Goal: Transaction & Acquisition: Purchase product/service

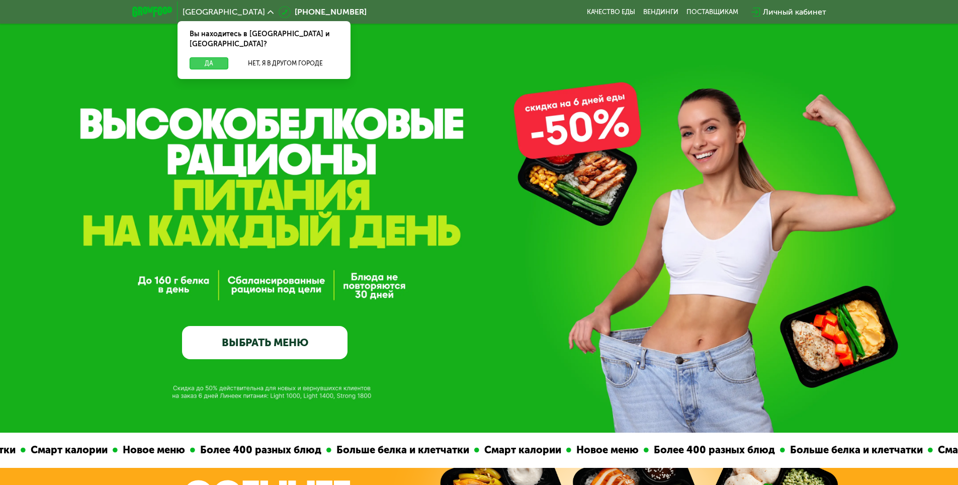
click at [217, 57] on button "Да" at bounding box center [209, 63] width 39 height 12
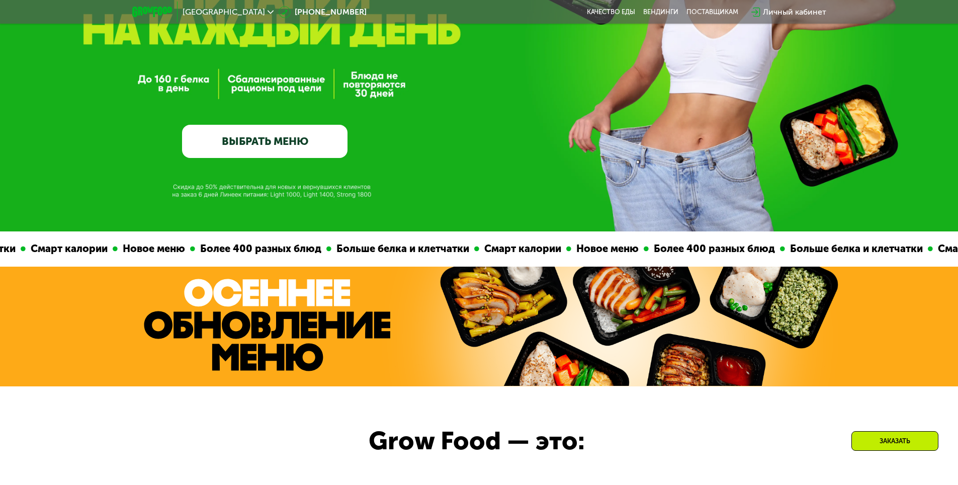
click at [270, 139] on link "ВЫБРАТЬ МЕНЮ" at bounding box center [264, 141] width 165 height 33
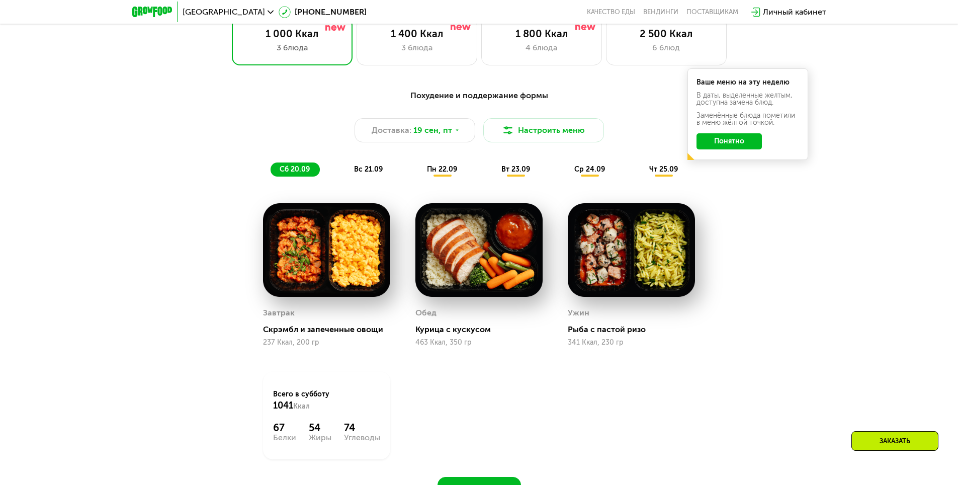
scroll to position [833, 0]
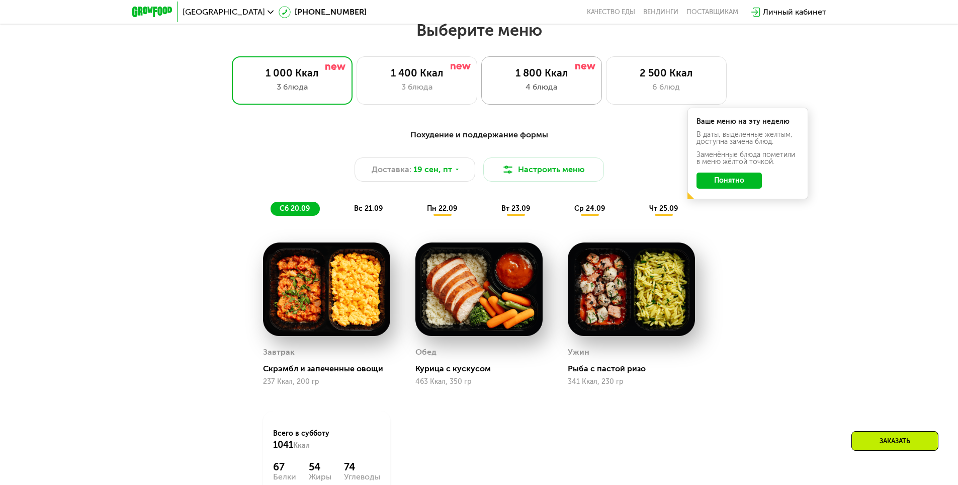
click at [517, 82] on div "1 800 Ккал 4 блюда" at bounding box center [541, 80] width 121 height 48
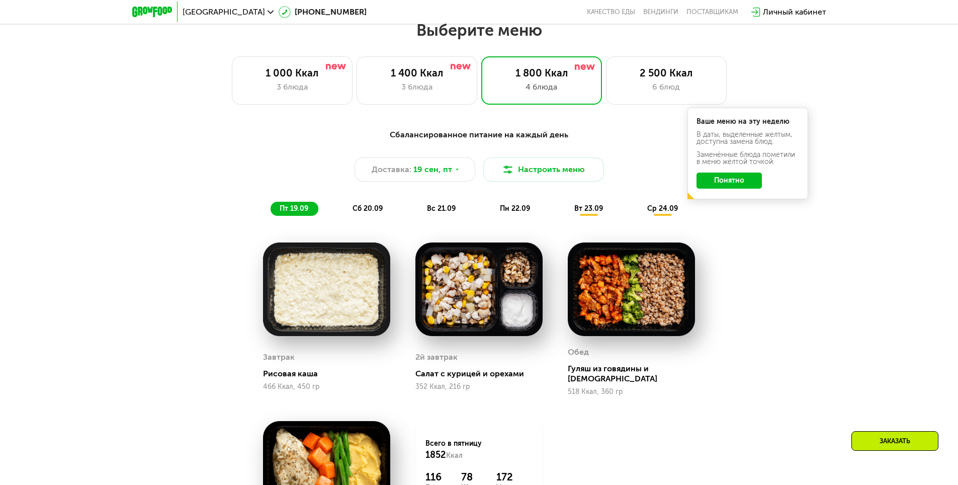
click at [734, 185] on button "Понятно" at bounding box center [728, 180] width 65 height 16
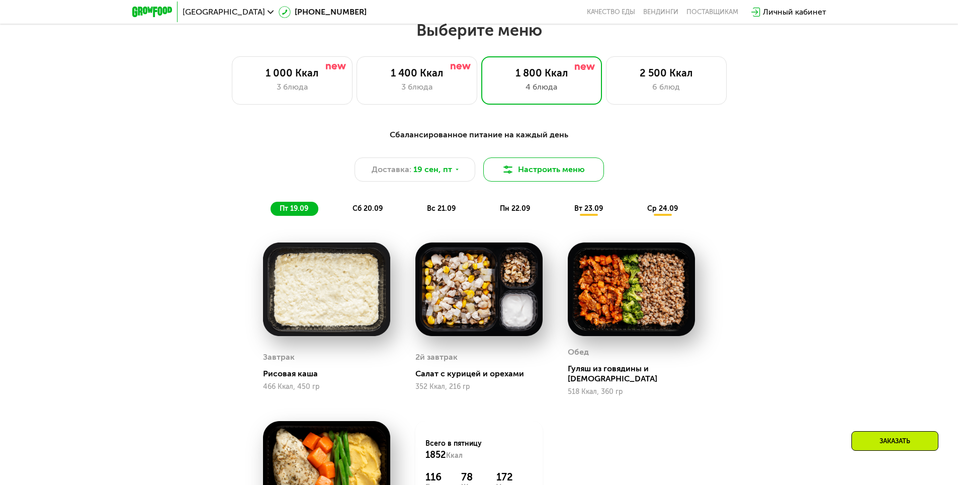
click at [530, 171] on button "Настроить меню" at bounding box center [543, 169] width 121 height 24
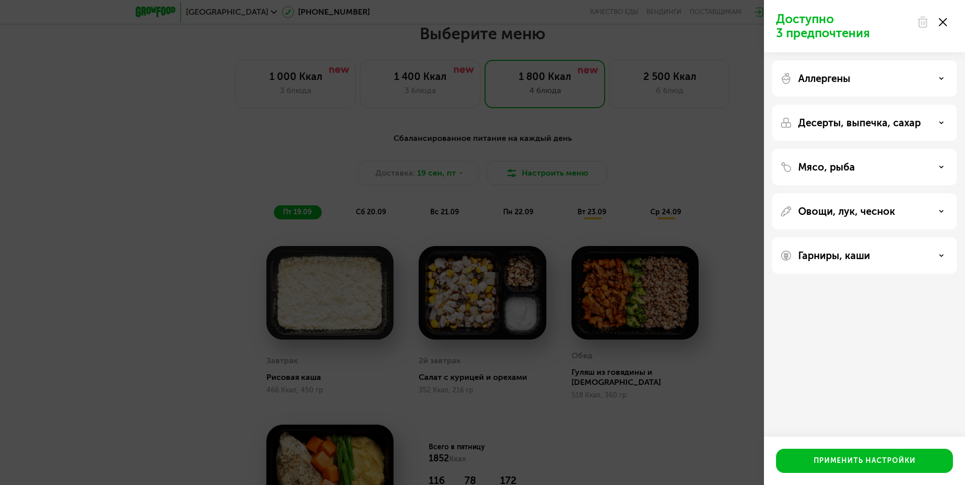
click at [939, 21] on icon at bounding box center [943, 22] width 8 height 8
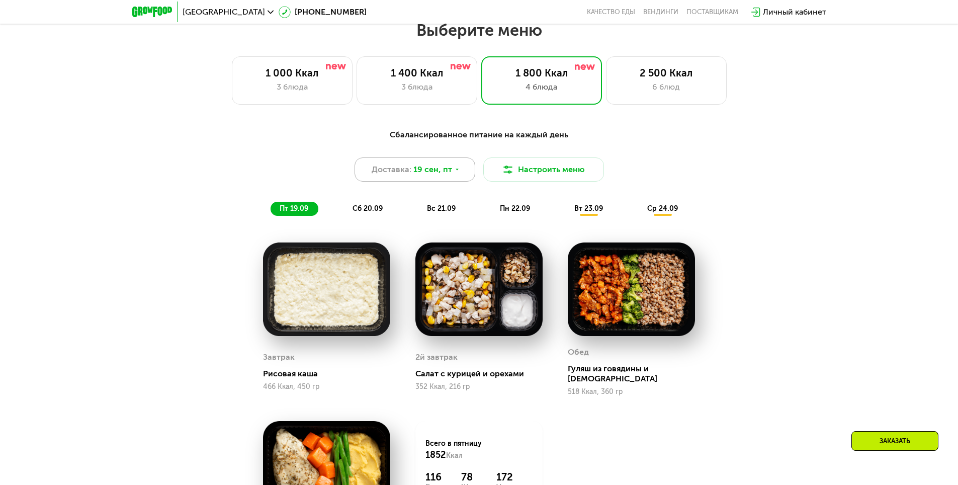
click at [454, 172] on icon at bounding box center [457, 169] width 6 height 6
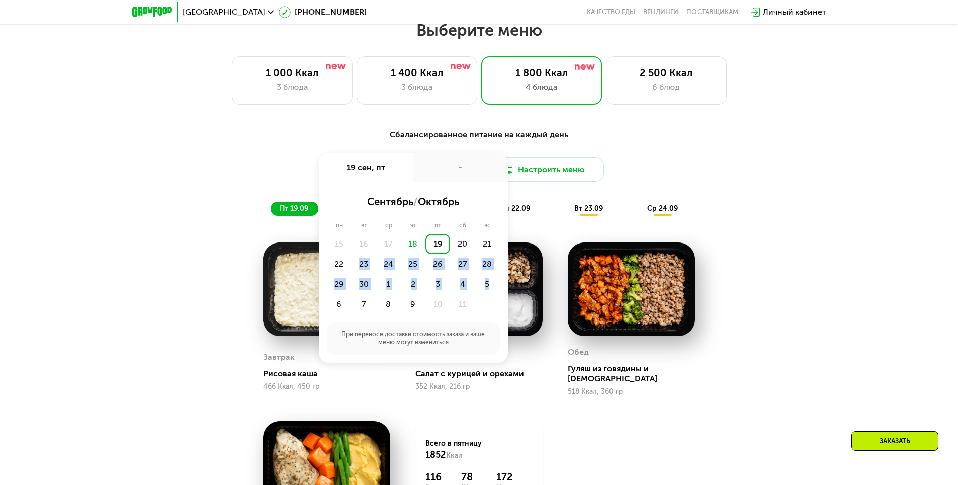
drag, startPoint x: 342, startPoint y: 268, endPoint x: 513, endPoint y: 280, distance: 171.3
click at [498, 279] on div "15 16 17 18 19 20 21 22 23 24 25 26 27 28 29 30 1 2 3 4 5 6 7 8 9 10 11" at bounding box center [413, 274] width 173 height 80
click at [637, 233] on div "[PERSON_NAME] из говядины и [DEMOGRAPHIC_DATA] 518 Ккал, 360 гр" at bounding box center [631, 319] width 152 height 178
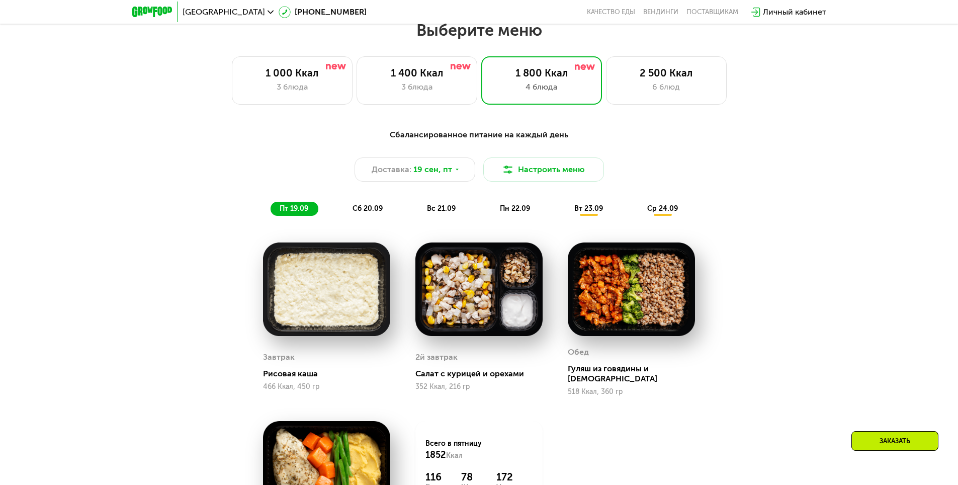
click at [375, 212] on span "сб 20.09" at bounding box center [367, 208] width 30 height 9
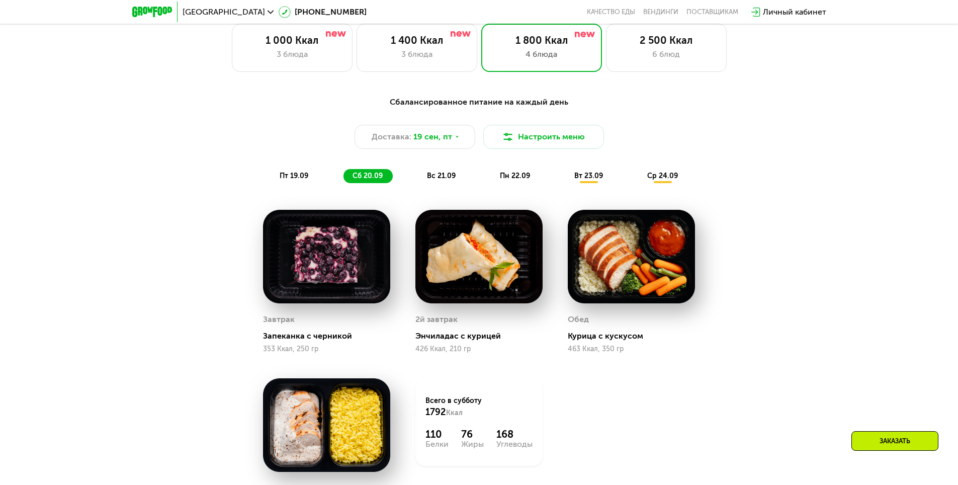
scroll to position [884, 0]
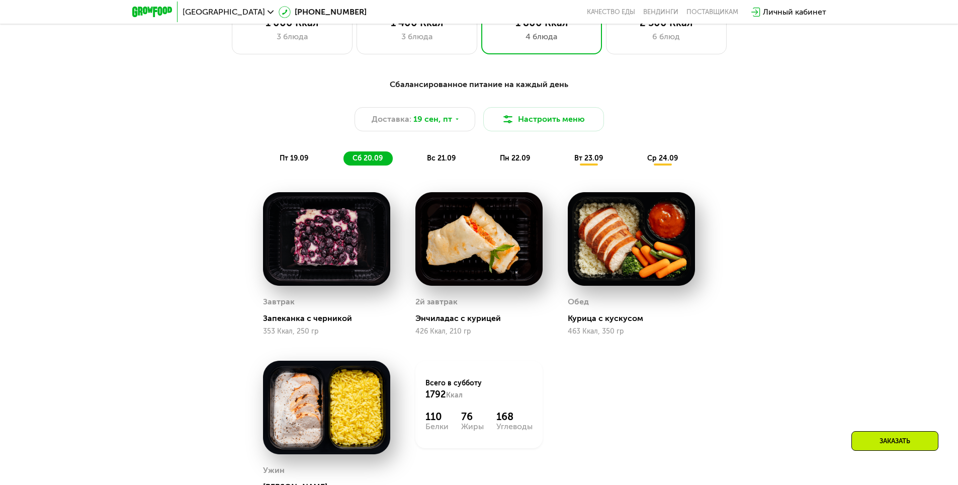
click at [441, 159] on span "вс 21.09" at bounding box center [441, 158] width 29 height 9
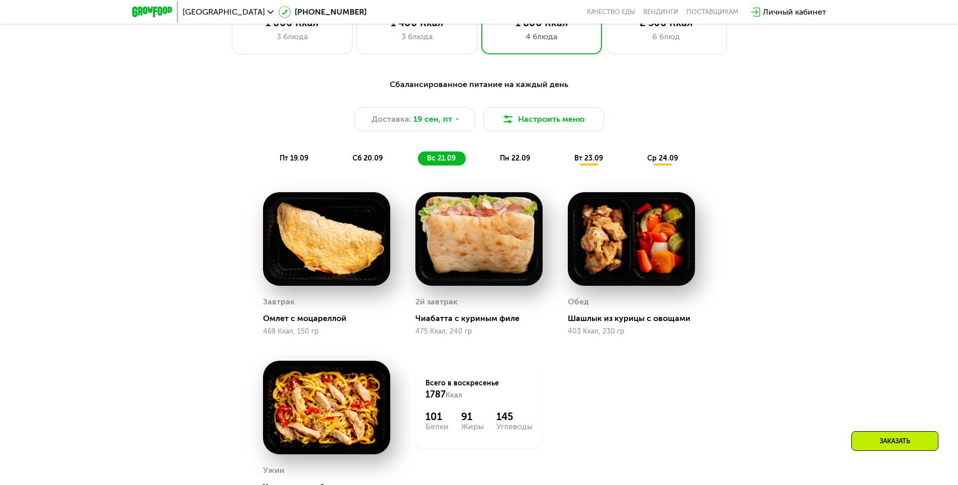
click at [520, 162] on span "пн 22.09" at bounding box center [515, 158] width 30 height 9
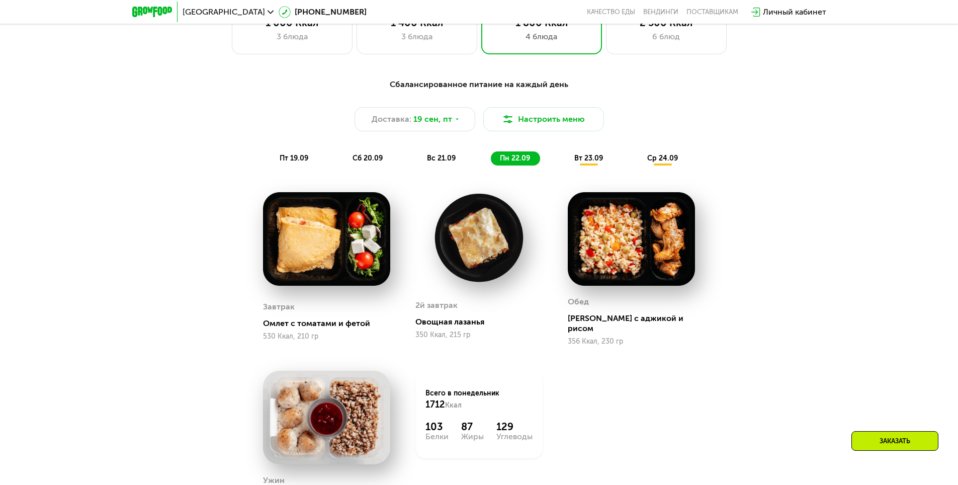
click at [575, 162] on span "вт 23.09" at bounding box center [588, 158] width 29 height 9
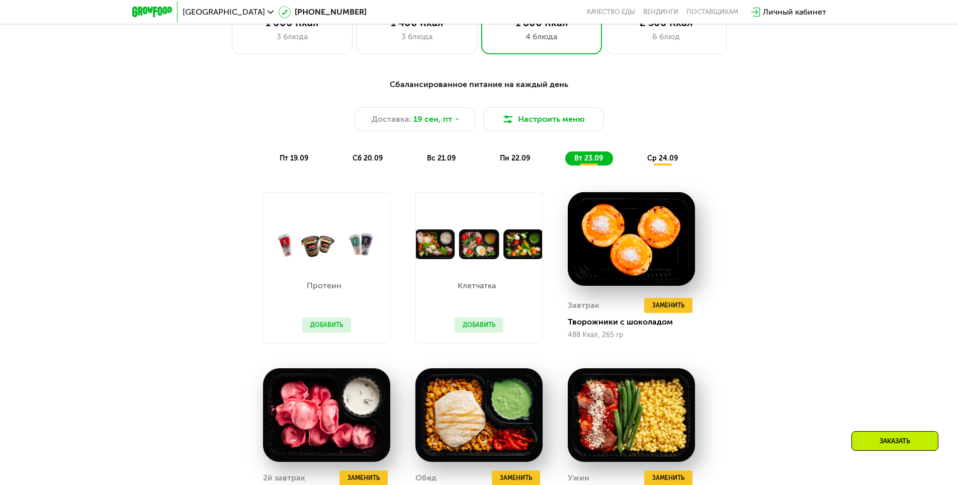
click at [666, 162] on span "ср 24.09" at bounding box center [662, 158] width 31 height 9
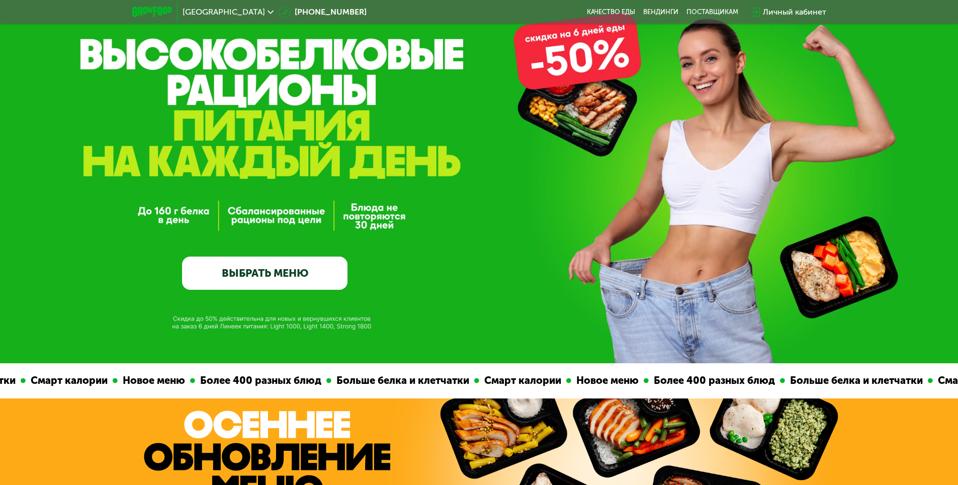
scroll to position [0, 0]
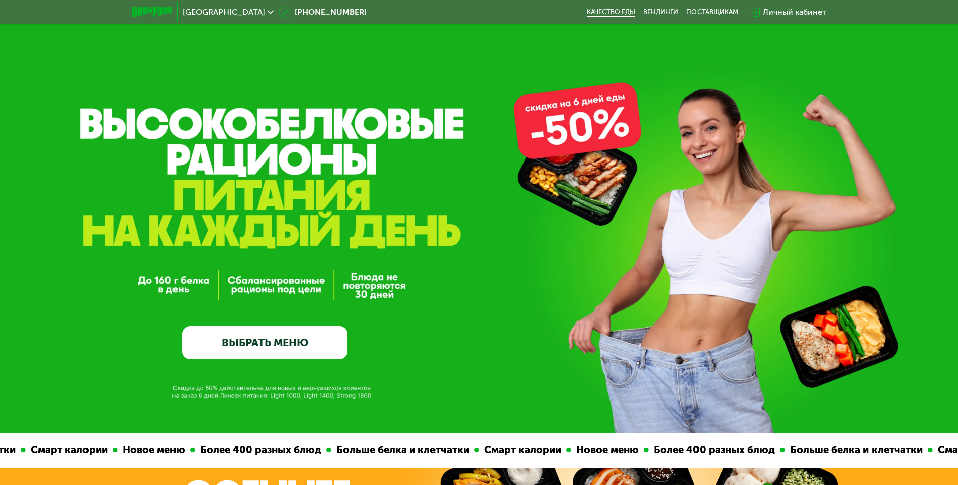
click at [626, 12] on link "Качество еды" at bounding box center [611, 12] width 48 height 8
click at [189, 11] on span "[GEOGRAPHIC_DATA]" at bounding box center [223, 12] width 82 height 8
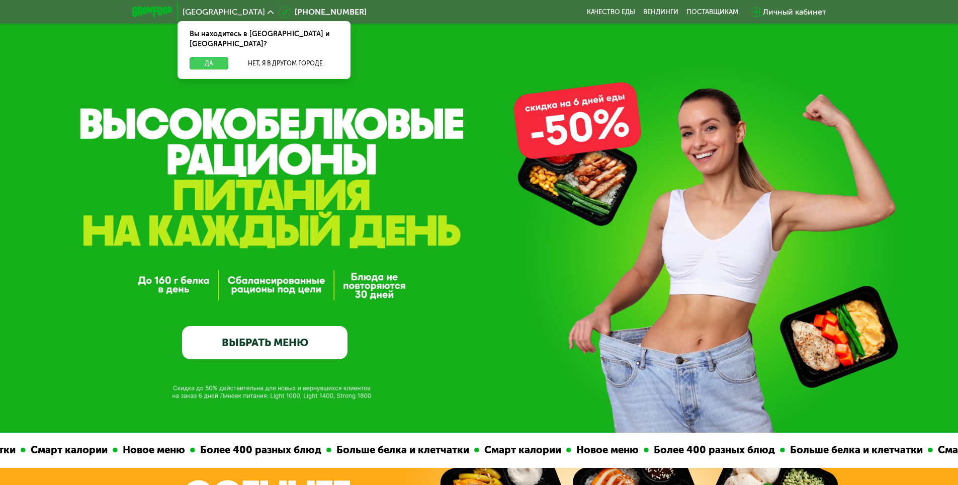
click at [200, 57] on button "Да" at bounding box center [209, 63] width 39 height 12
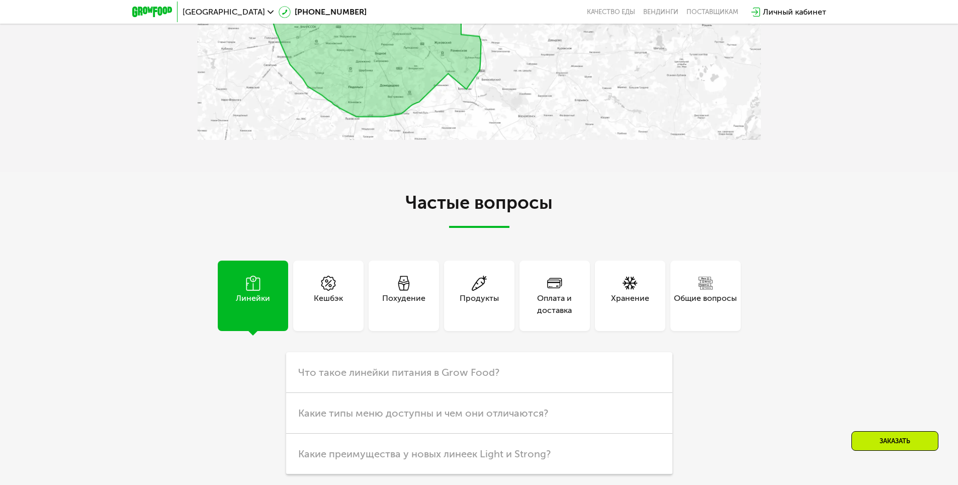
scroll to position [3117, 0]
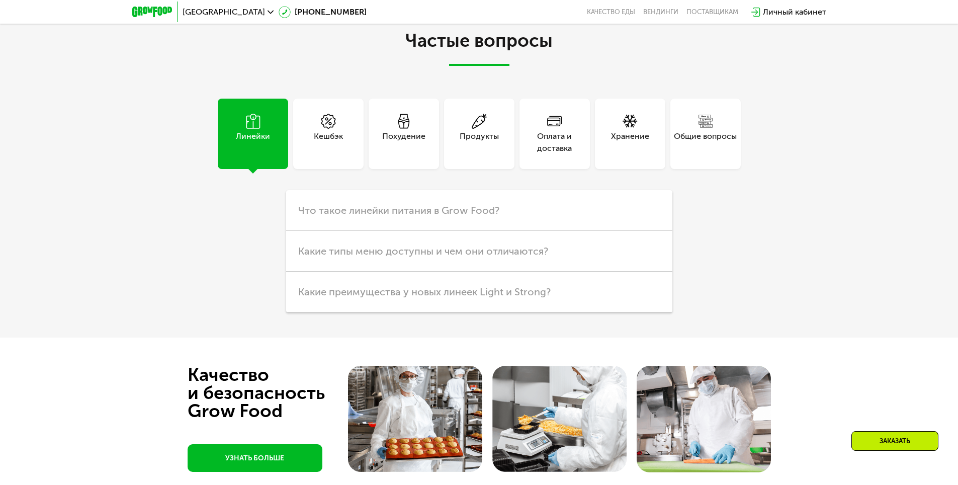
click at [405, 130] on div "Похудение" at bounding box center [403, 142] width 43 height 24
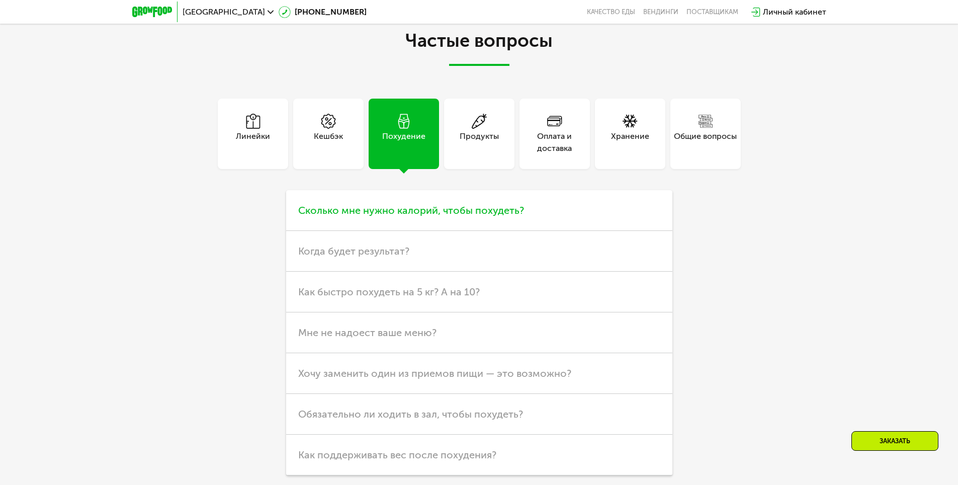
click at [414, 204] on span "Сколько мне нужно калорий, чтобы похудеть?" at bounding box center [411, 210] width 226 height 12
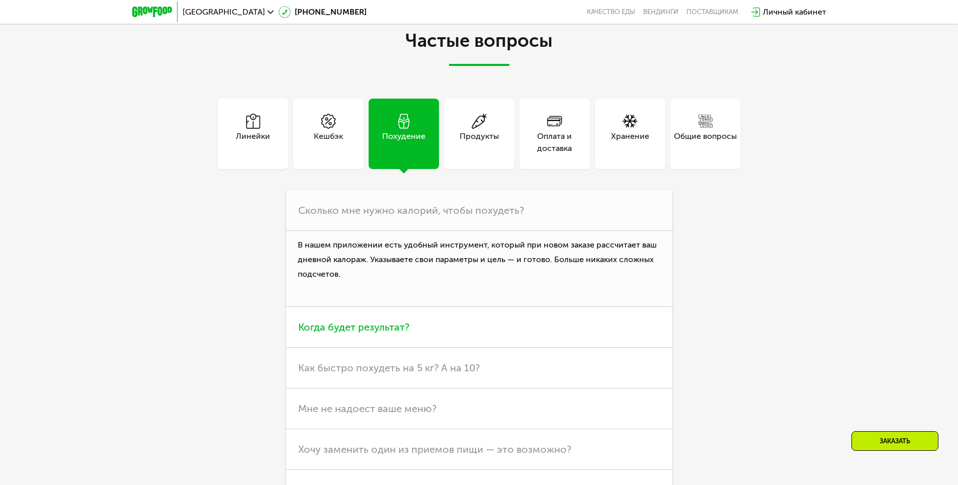
click at [383, 321] on span "Когда будет результат?" at bounding box center [353, 327] width 111 height 12
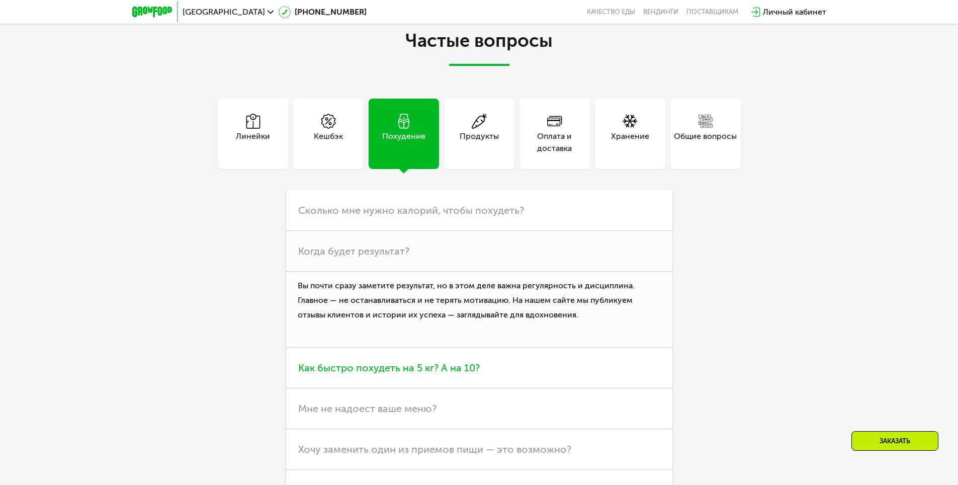
click at [378, 361] on span "Как быстро похудеть на 5 кг? А на 10?" at bounding box center [388, 367] width 181 height 12
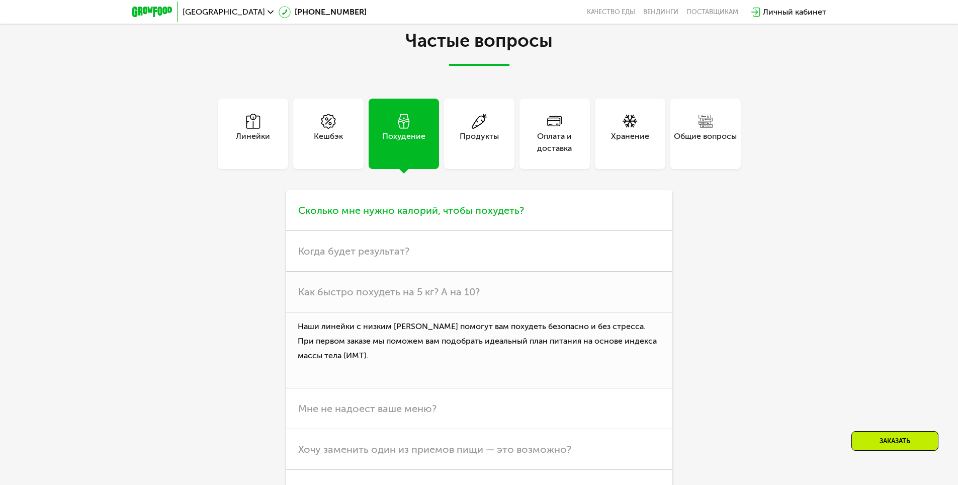
click at [361, 208] on span "Сколько мне нужно калорий, чтобы похудеть?" at bounding box center [411, 210] width 226 height 12
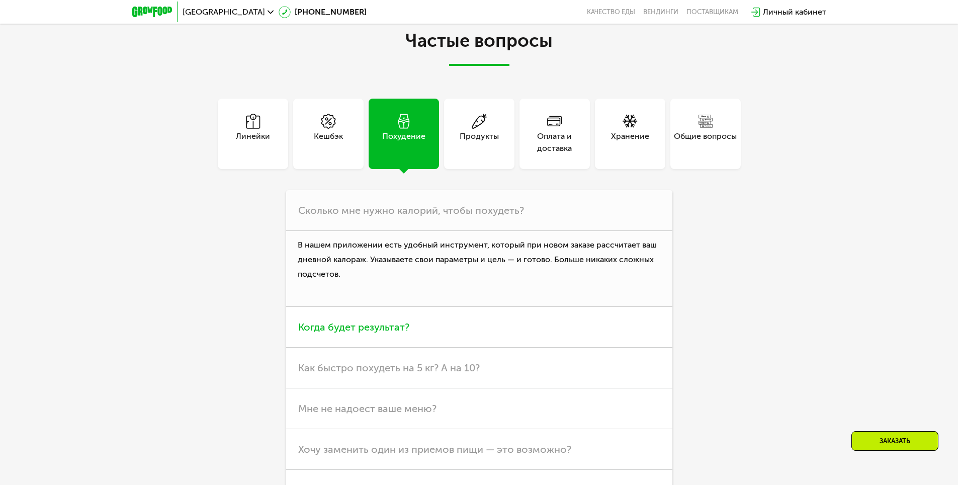
click at [335, 321] on span "Когда будет результат?" at bounding box center [353, 327] width 111 height 12
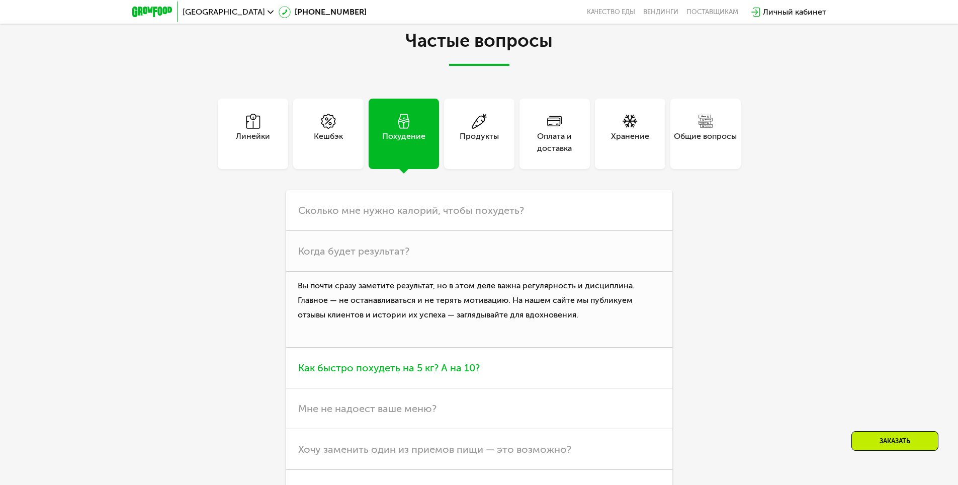
click at [390, 361] on span "Как быстро похудеть на 5 кг? А на 10?" at bounding box center [388, 367] width 181 height 12
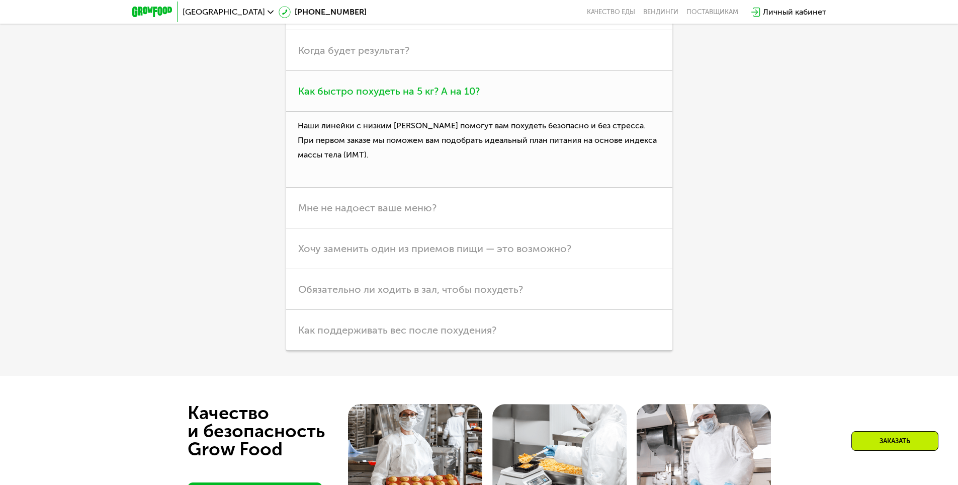
scroll to position [3318, 0]
click at [380, 323] on span "Как поддерживать вес после похудения?" at bounding box center [397, 329] width 198 height 12
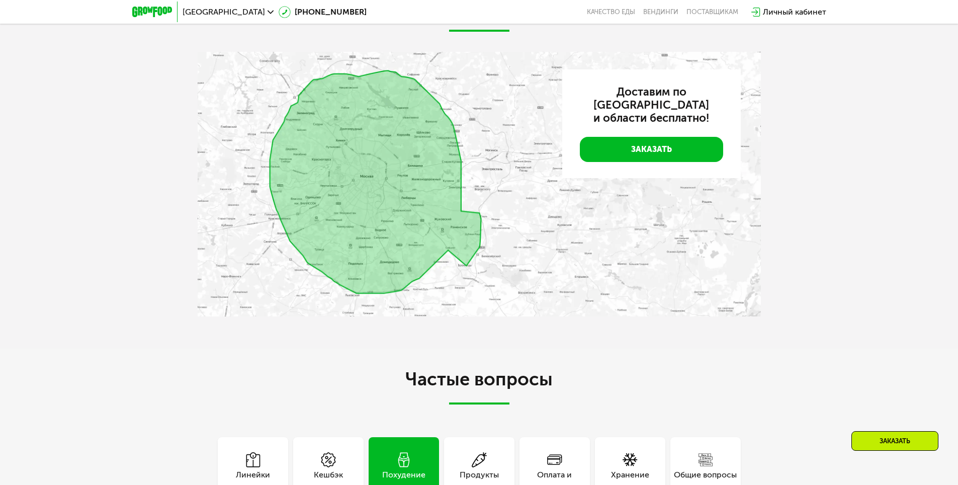
scroll to position [2614, 0]
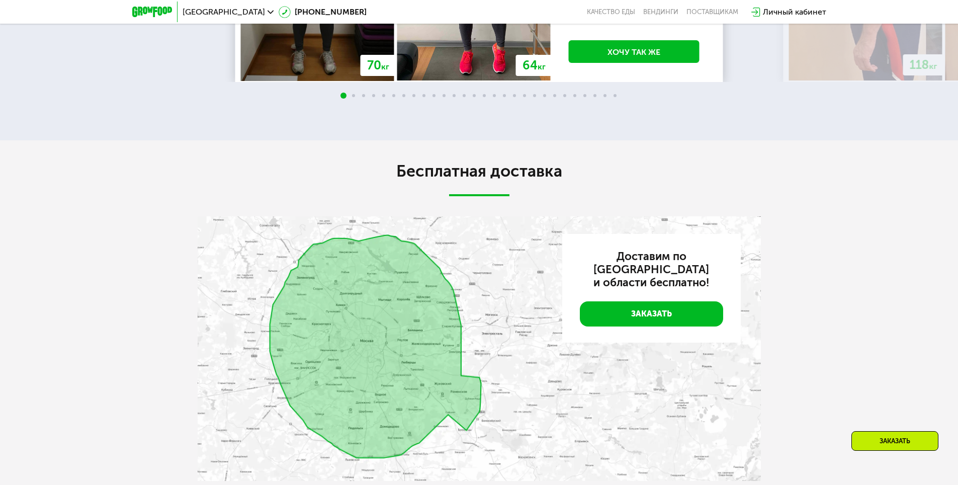
click at [366, 304] on img at bounding box center [479, 348] width 563 height 264
click at [610, 301] on link "Заказать" at bounding box center [651, 313] width 143 height 25
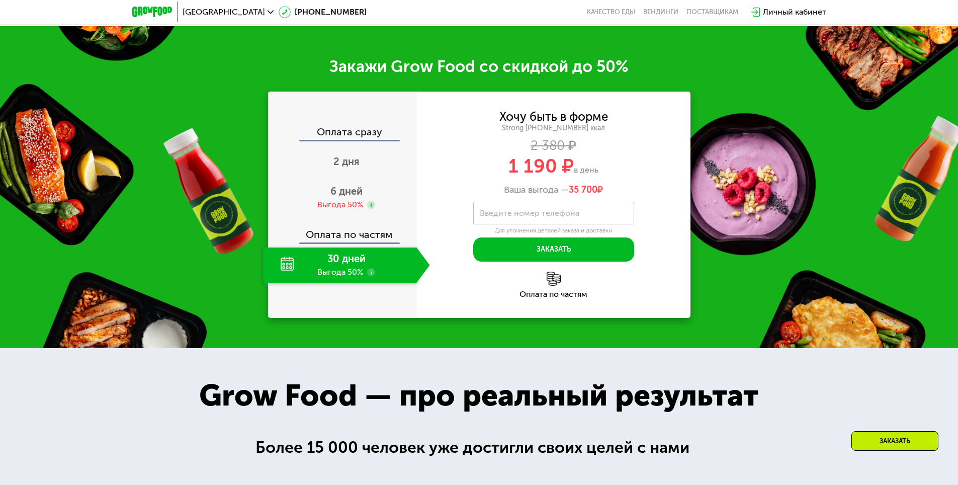
scroll to position [1554, 0]
